Goal: Transaction & Acquisition: Purchase product/service

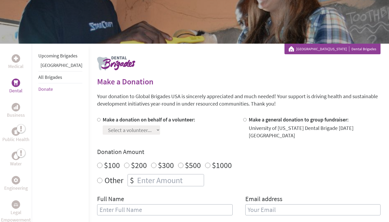
scroll to position [60, 0]
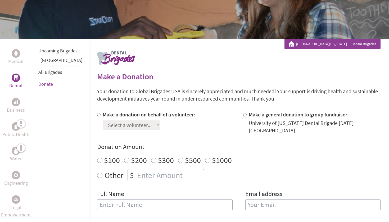
click at [124, 158] on input "$200" at bounding box center [126, 160] width 5 height 5
radio input "true"
click at [120, 201] on input "[PERSON_NAME]" at bounding box center [164, 204] width 135 height 11
type input "[PERSON_NAME]"
type input "[EMAIL_ADDRESS][DOMAIN_NAME]"
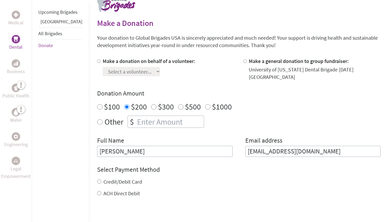
scroll to position [114, 0]
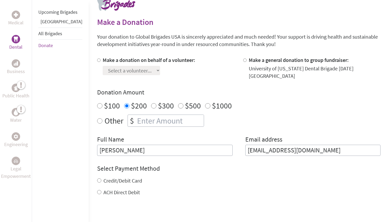
click at [97, 178] on input "Credit/Debit Card" at bounding box center [99, 180] width 4 height 4
radio input "true"
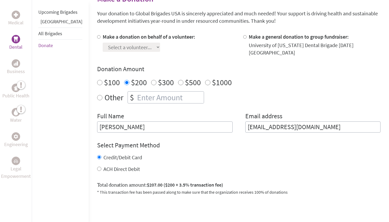
scroll to position [141, 0]
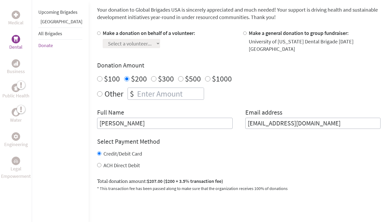
click at [97, 163] on input "ACH Direct Debit" at bounding box center [99, 165] width 4 height 4
radio input "true"
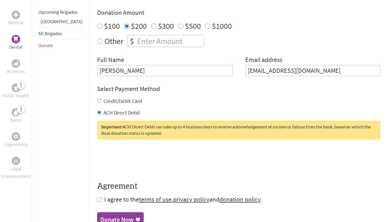
scroll to position [246, 0]
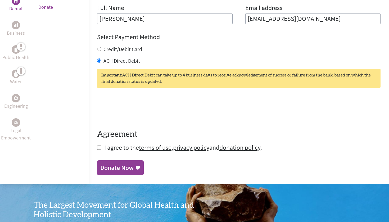
click at [97, 145] on input "checkbox" at bounding box center [99, 147] width 4 height 4
checkbox input "true"
click at [104, 164] on div "Donate Now" at bounding box center [116, 168] width 33 height 8
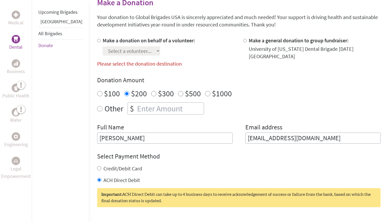
scroll to position [133, 0]
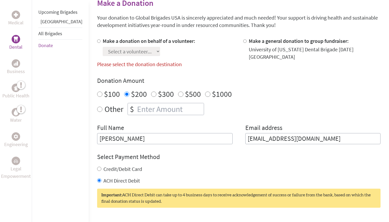
click at [97, 41] on div at bounding box center [100, 48] width 6 height 23
click at [97, 42] on input "Make a donation on behalf of a volunteer:" at bounding box center [98, 40] width 3 height 3
radio input "true"
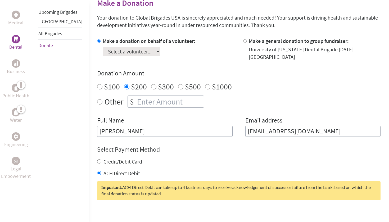
select select "4B1CC7EB-880A-11F0-9E6E-42010A400005"
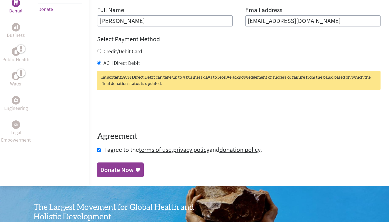
scroll to position [245, 0]
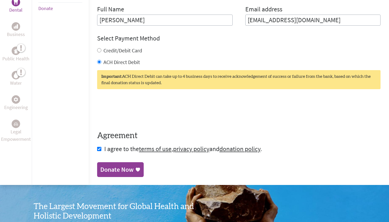
click at [112, 168] on link "Donate Now" at bounding box center [120, 169] width 47 height 15
